Goal: Obtain resource: Obtain resource

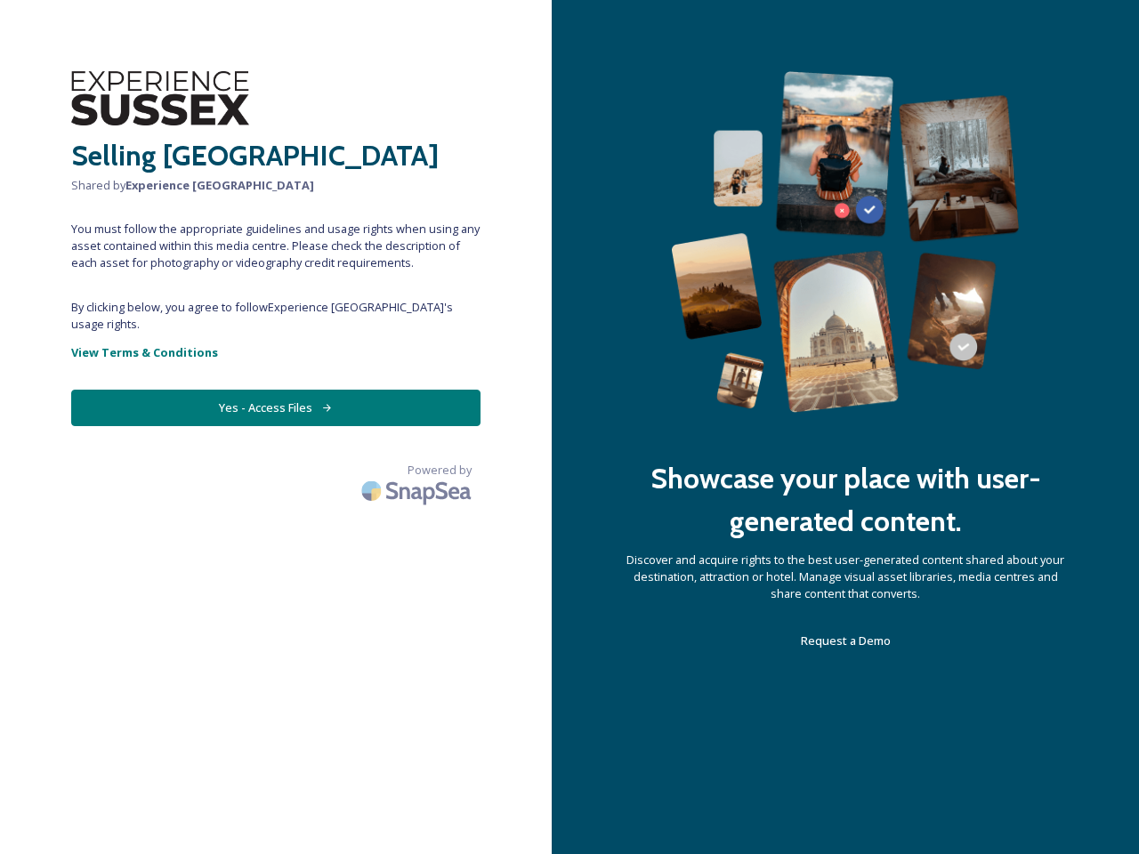
click at [570, 427] on div "Showcase your place with user-generated content. Discover and acquire rights to…" at bounding box center [845, 427] width 587 height 854
click at [276, 391] on button "Yes - Access Files" at bounding box center [275, 408] width 409 height 36
click at [418, 470] on img at bounding box center [418, 491] width 125 height 42
